Goal: Find specific page/section: Find specific page/section

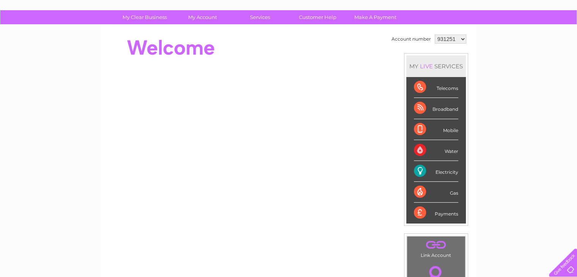
scroll to position [48, 0]
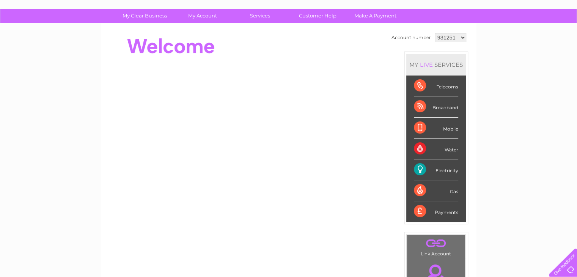
click at [458, 39] on select "931251 1085482" at bounding box center [450, 37] width 31 height 9
select select "1085482"
click at [435, 33] on select "931251 1085482" at bounding box center [450, 37] width 31 height 9
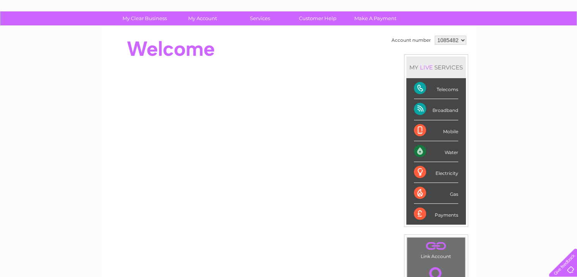
scroll to position [52, 0]
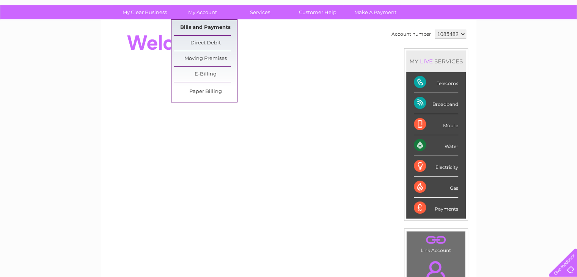
click at [207, 27] on link "Bills and Payments" at bounding box center [205, 27] width 63 height 15
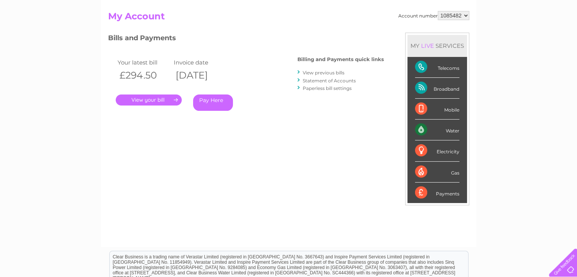
scroll to position [74, 0]
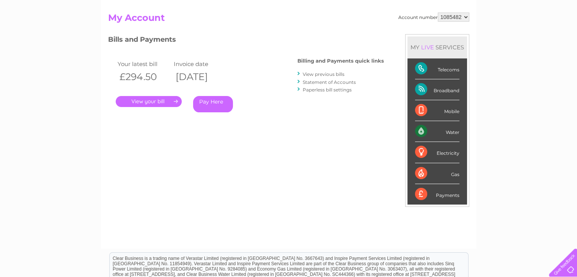
click at [317, 81] on link "Statement of Accounts" at bounding box center [329, 82] width 53 height 6
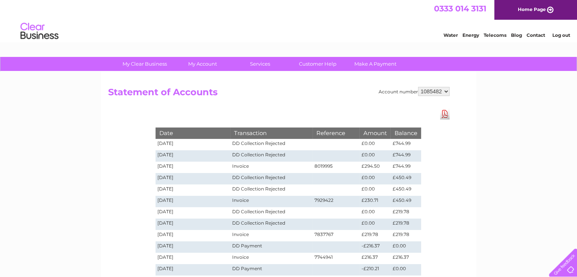
click at [444, 91] on select "931251 1085482" at bounding box center [433, 91] width 31 height 9
select select "931251"
click at [418, 87] on select "931251 1085482" at bounding box center [433, 91] width 31 height 9
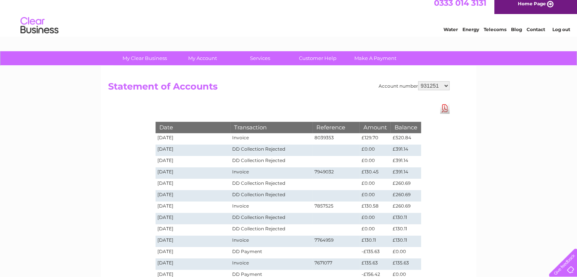
scroll to position [5, 0]
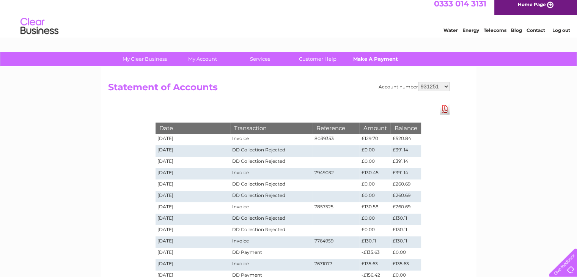
click at [375, 58] on link "Make A Payment" at bounding box center [375, 59] width 63 height 14
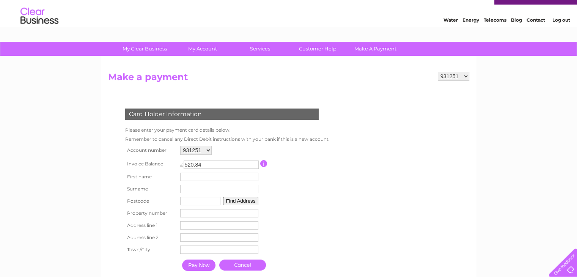
scroll to position [12, 0]
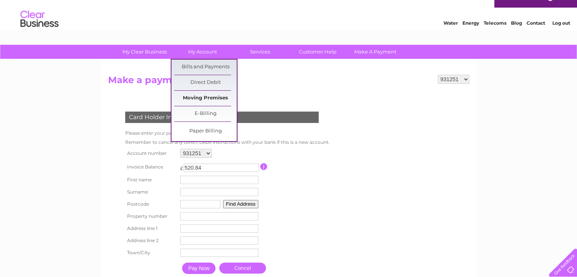
click at [203, 96] on link "Moving Premises" at bounding box center [205, 98] width 63 height 15
